Goal: Task Accomplishment & Management: Complete application form

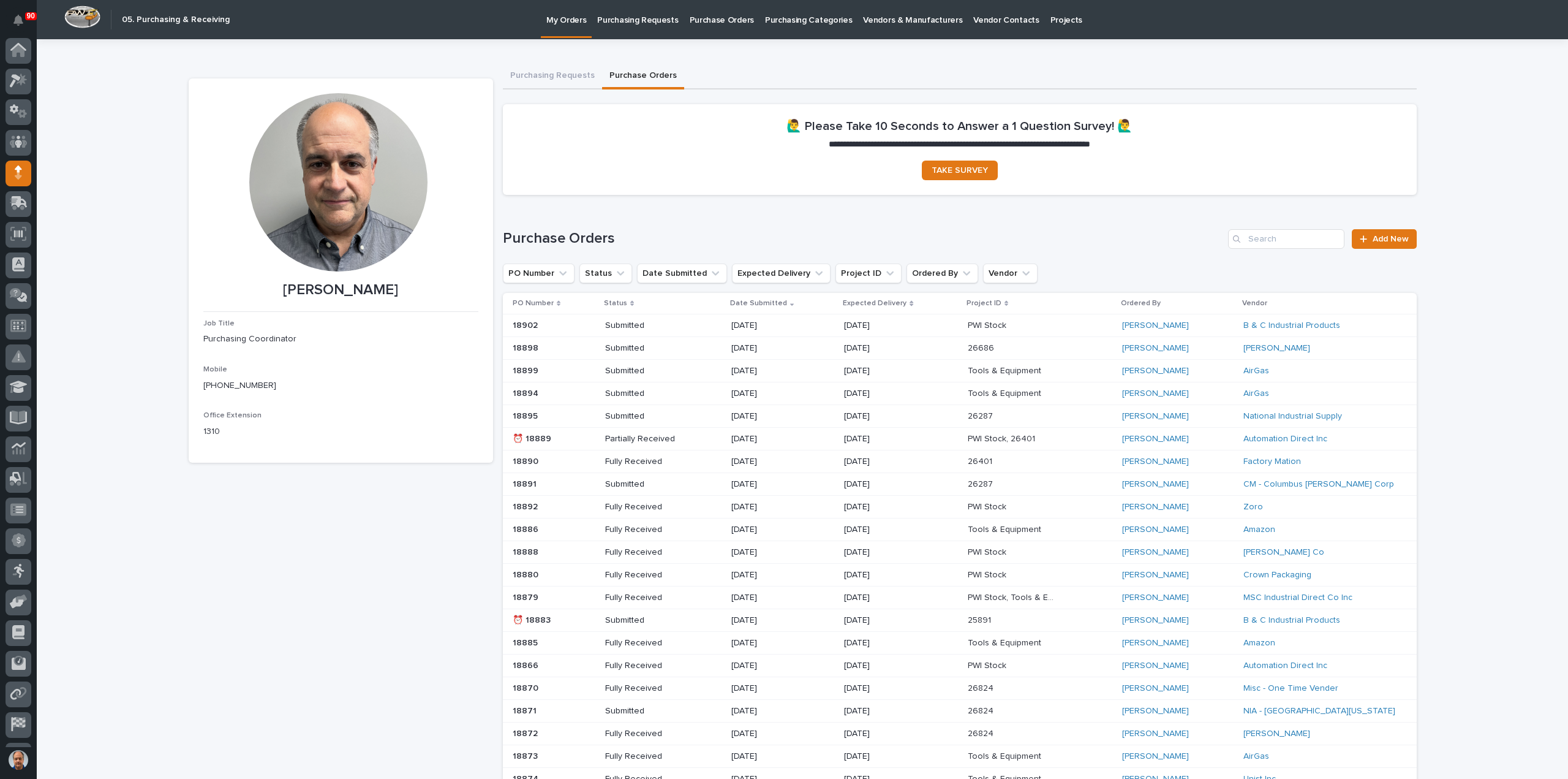
scroll to position [57, 0]
click at [1382, 235] on span "Add New" at bounding box center [1390, 239] width 36 height 9
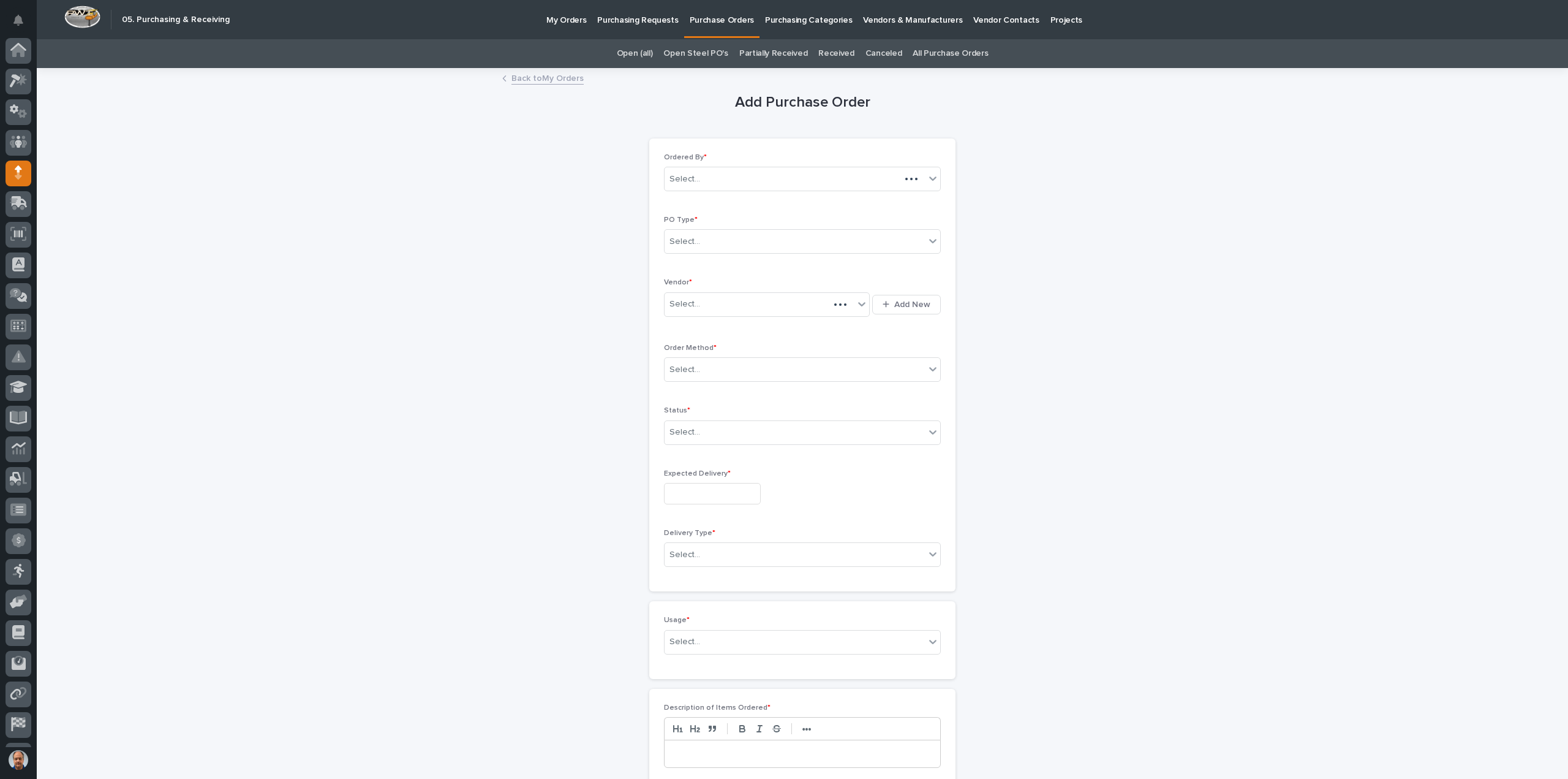
scroll to position [57, 0]
click at [762, 240] on div "Select..." at bounding box center [794, 241] width 261 height 20
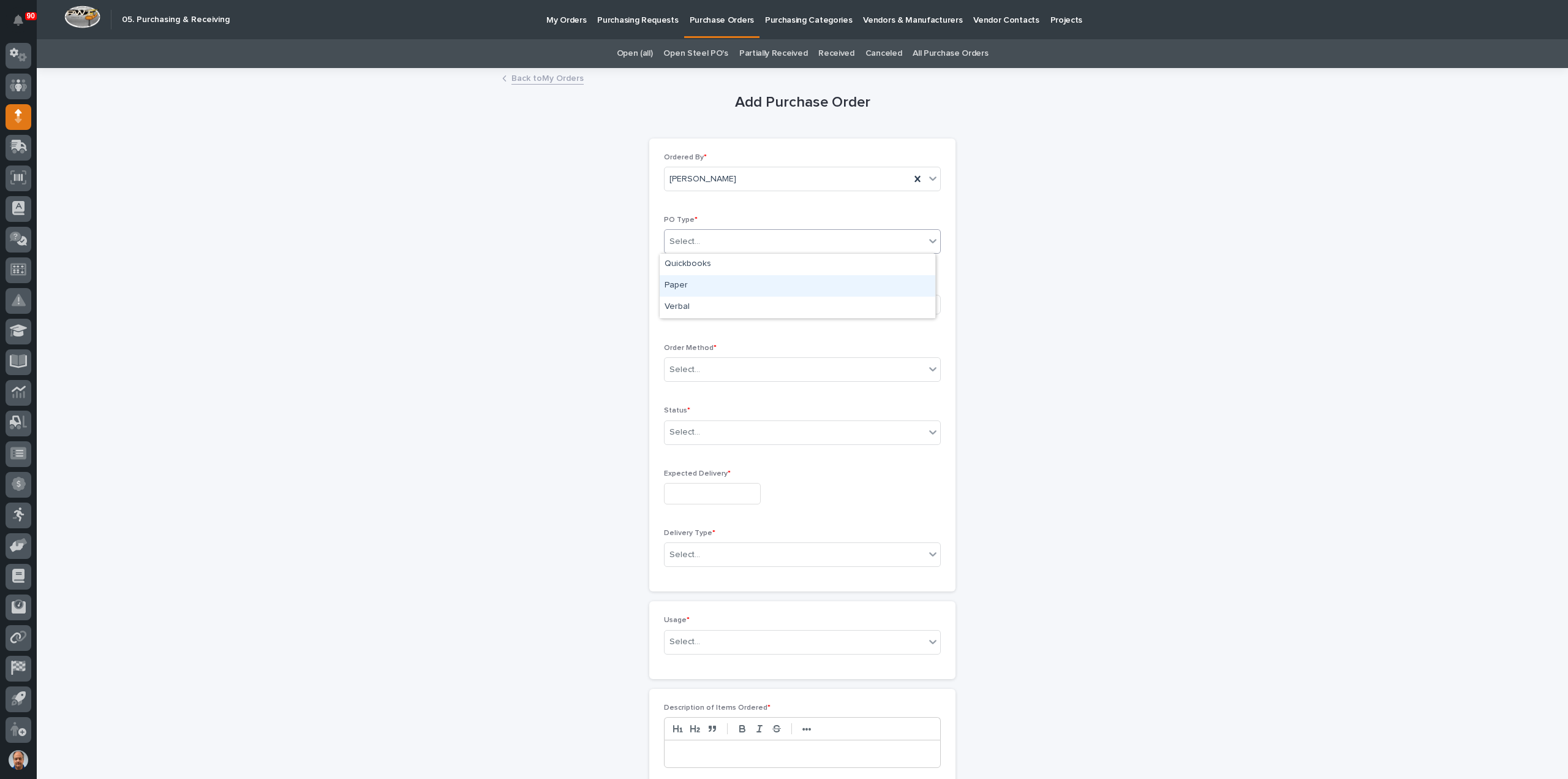
click at [701, 280] on div "Paper" at bounding box center [797, 286] width 276 height 22
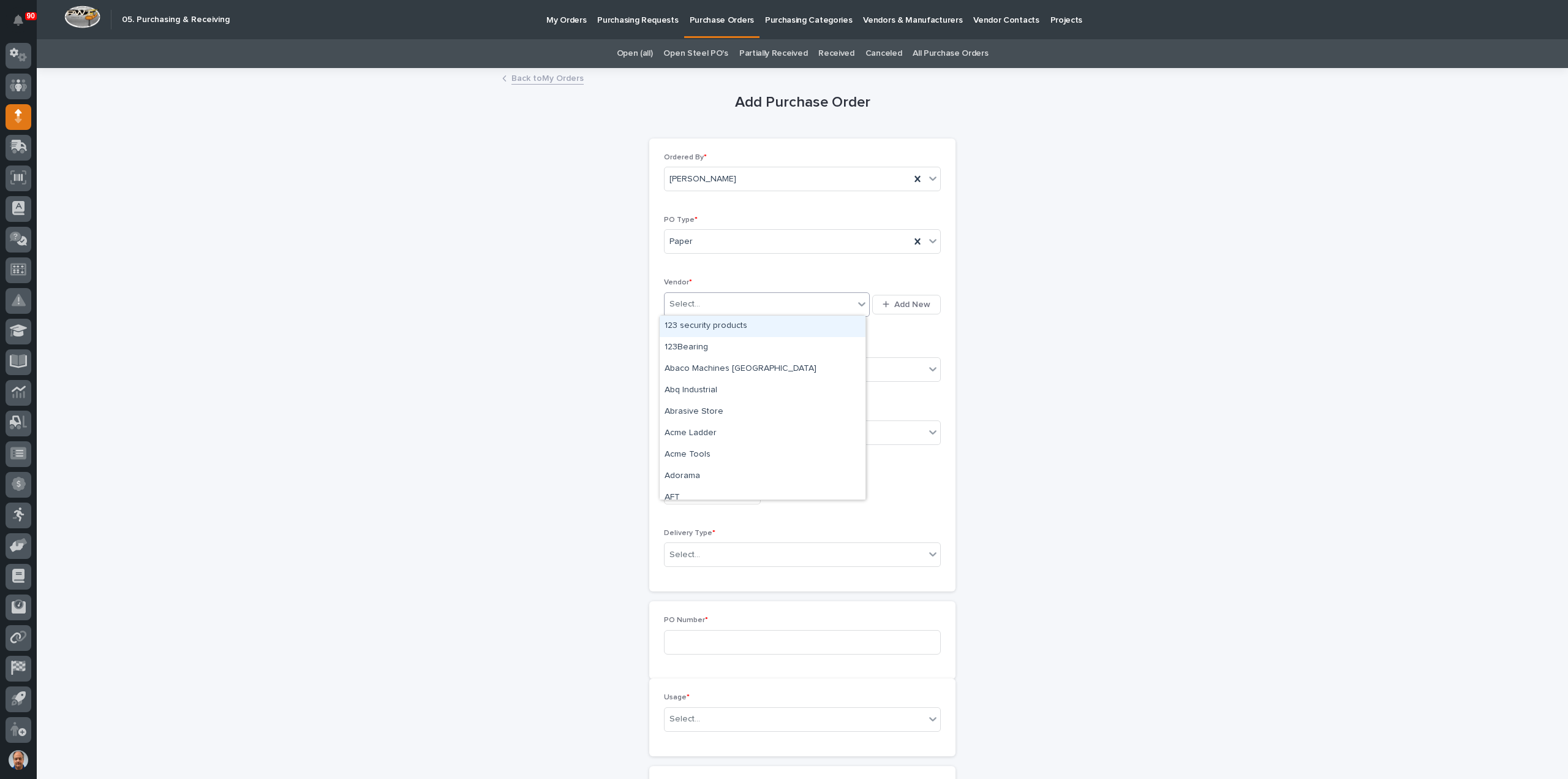
click at [712, 296] on div "Select..." at bounding box center [759, 304] width 189 height 20
type input "***"
type input "**"
click at [743, 350] on div "5" at bounding box center [744, 351] width 17 height 17
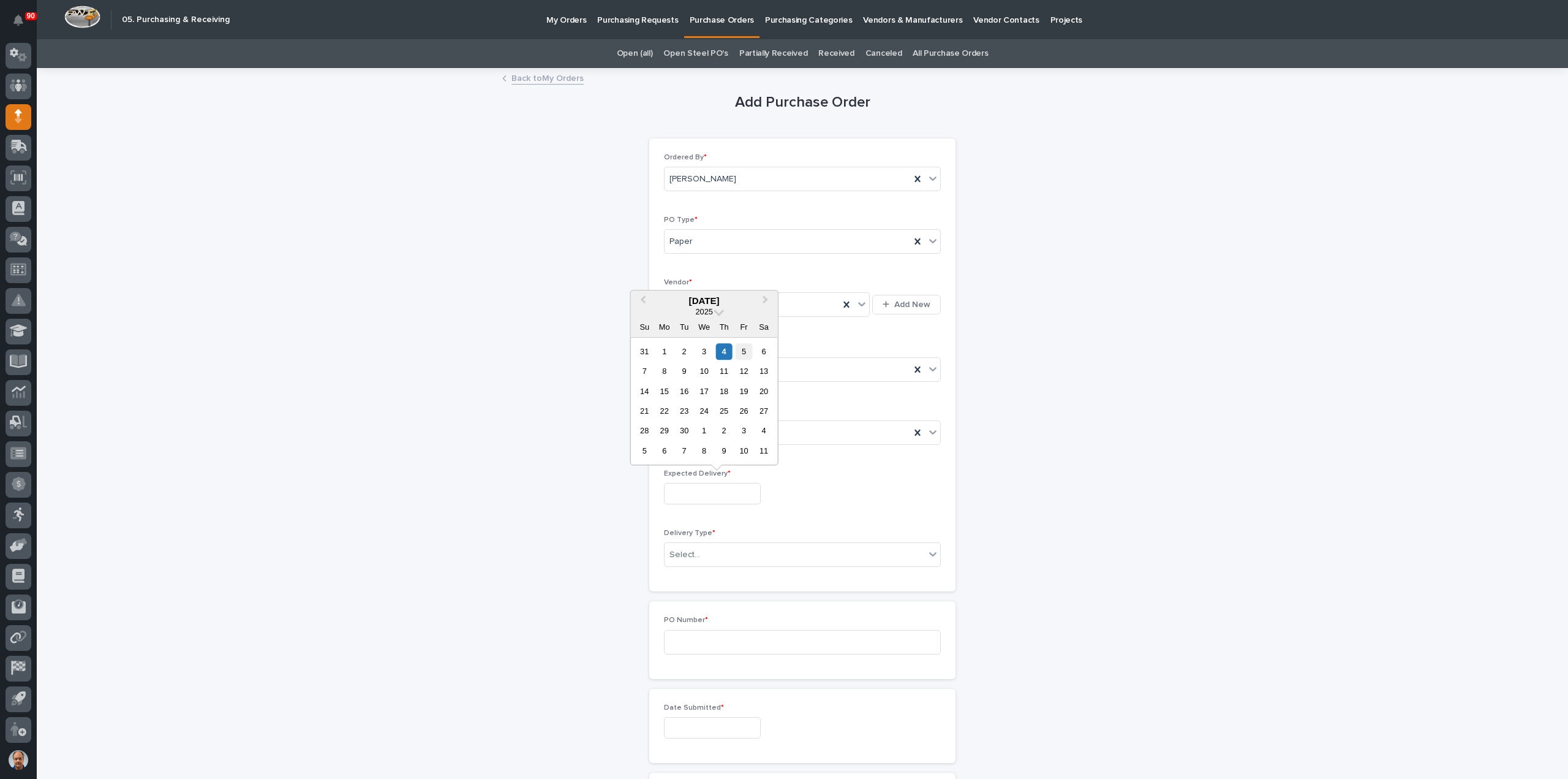
type input "**********"
click at [732, 545] on div "Select..." at bounding box center [794, 555] width 261 height 20
click at [713, 572] on div "Deliver to PWI" at bounding box center [797, 576] width 276 height 22
click at [705, 634] on input at bounding box center [802, 642] width 277 height 25
type input "18903"
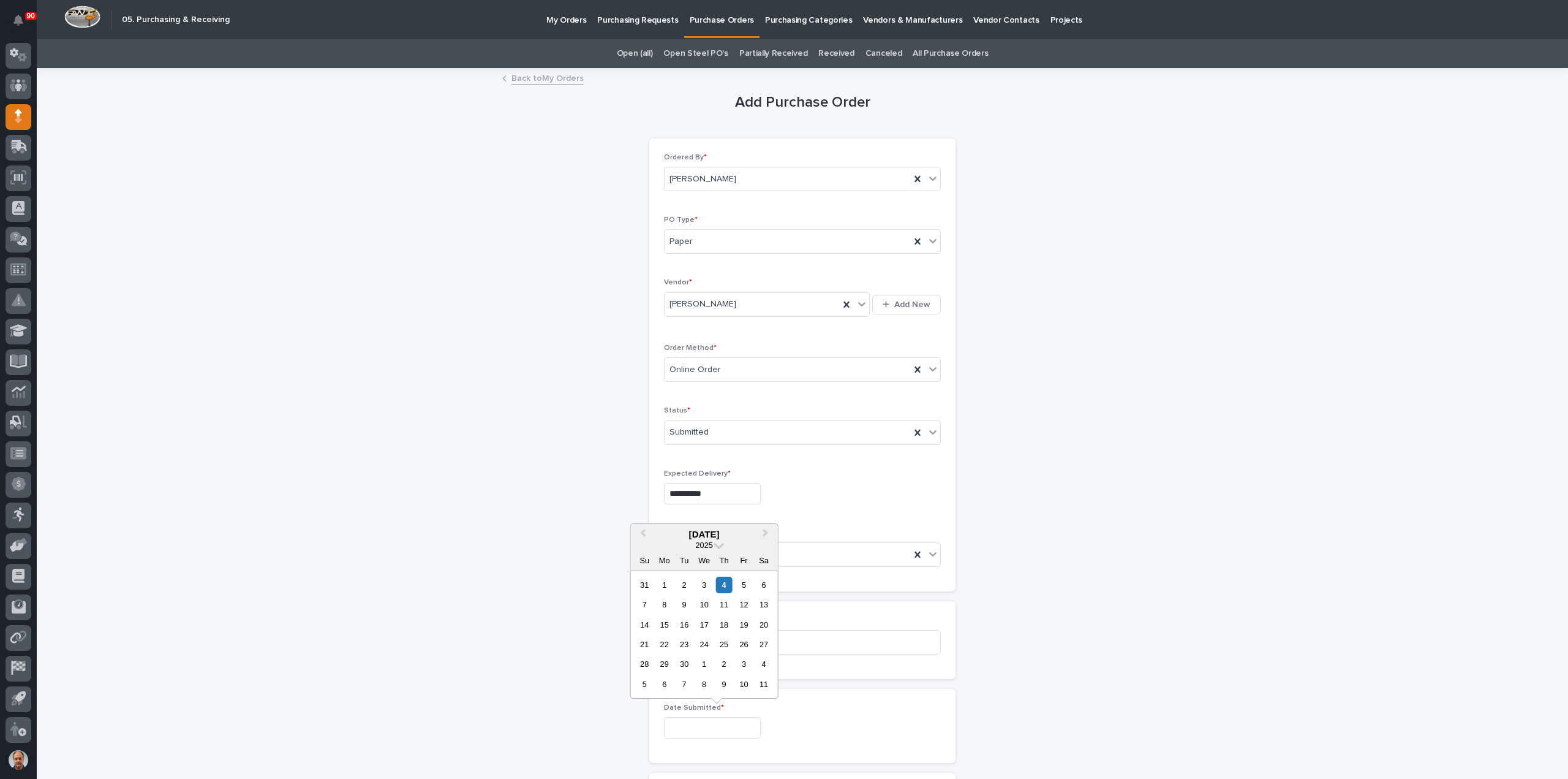
click at [730, 719] on input "text" at bounding box center [713, 728] width 97 height 22
click at [717, 583] on div "4" at bounding box center [724, 584] width 17 height 17
type input "**********"
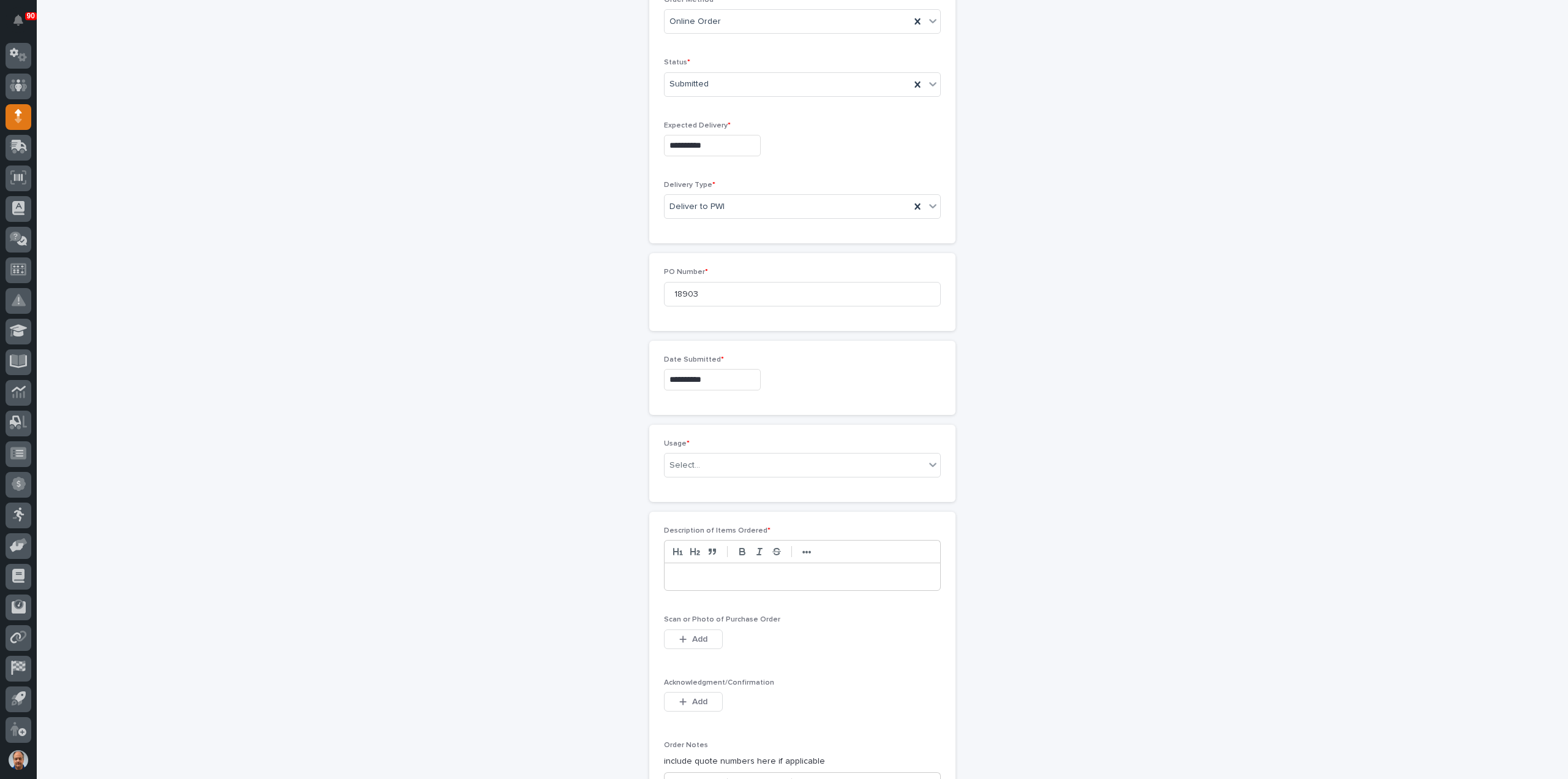
scroll to position [429, 0]
click at [699, 381] on div "Select..." at bounding box center [794, 384] width 261 height 20
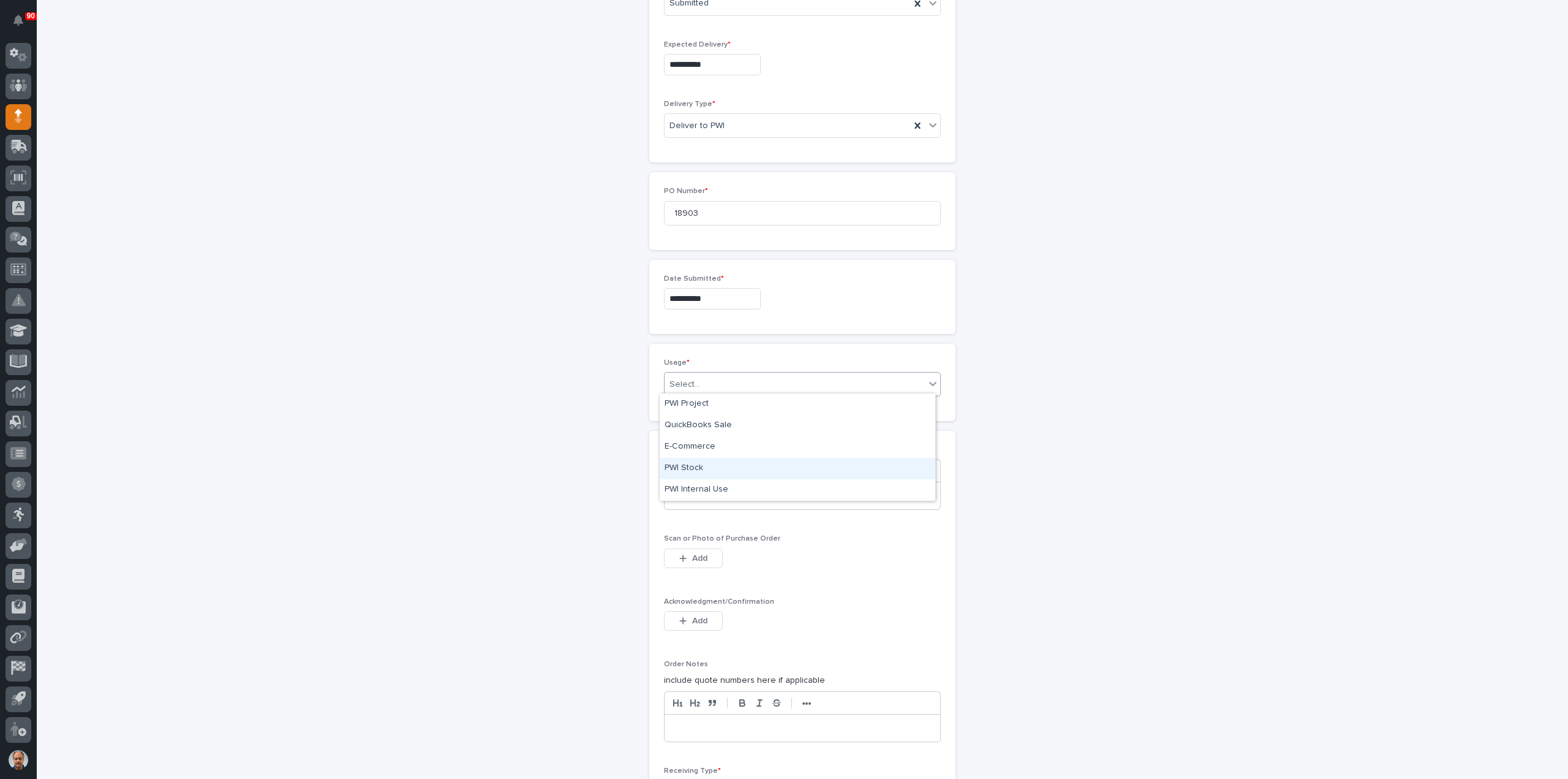
click at [698, 465] on div "PWI Stock" at bounding box center [797, 468] width 276 height 22
click at [704, 493] on p at bounding box center [801, 496] width 257 height 12
click at [680, 555] on icon "button" at bounding box center [683, 558] width 7 height 7
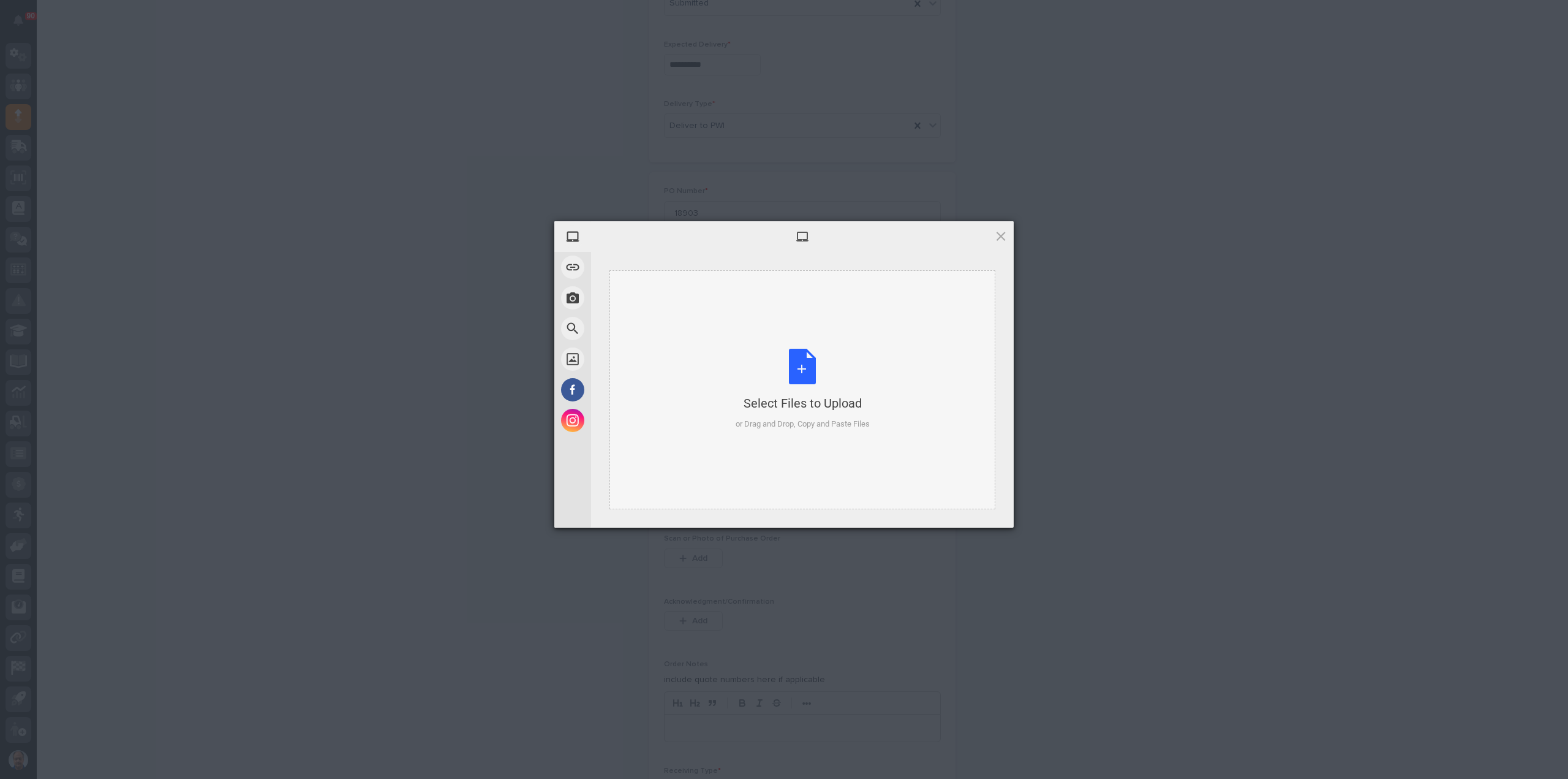
click at [794, 364] on div "Select Files to Upload or Drag and Drop, Copy and Paste Files" at bounding box center [802, 389] width 134 height 81
